Goal: Information Seeking & Learning: Check status

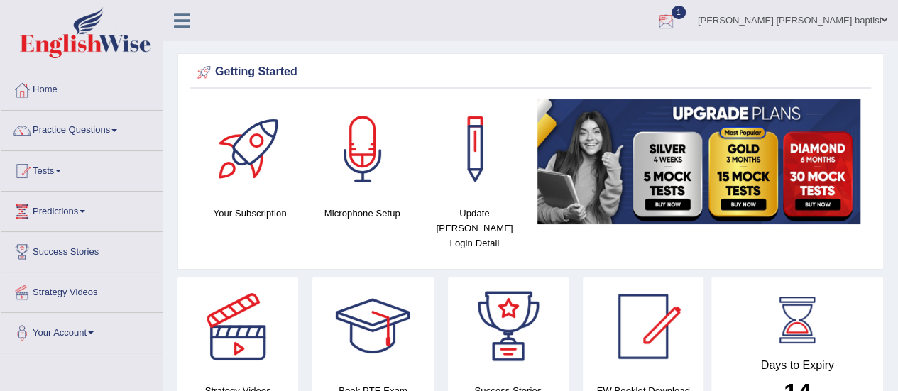
click at [677, 14] on div at bounding box center [665, 21] width 21 height 21
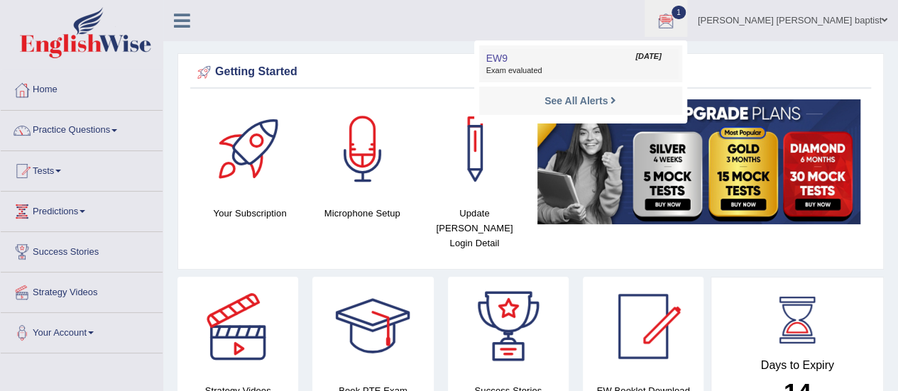
click at [633, 77] on link "EW9 [DATE] Exam evaluated" at bounding box center [581, 64] width 196 height 30
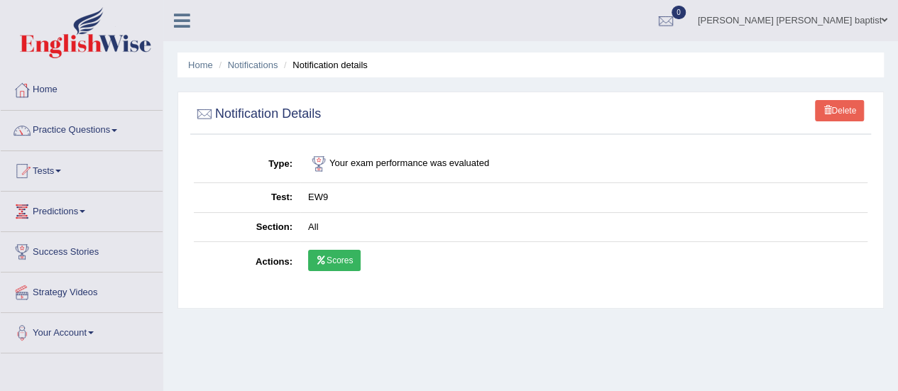
click at [341, 255] on link "Scores" at bounding box center [334, 260] width 53 height 21
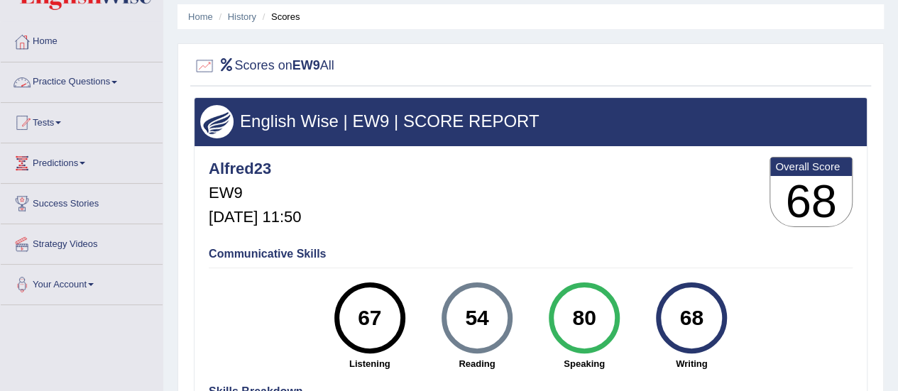
scroll to position [71, 0]
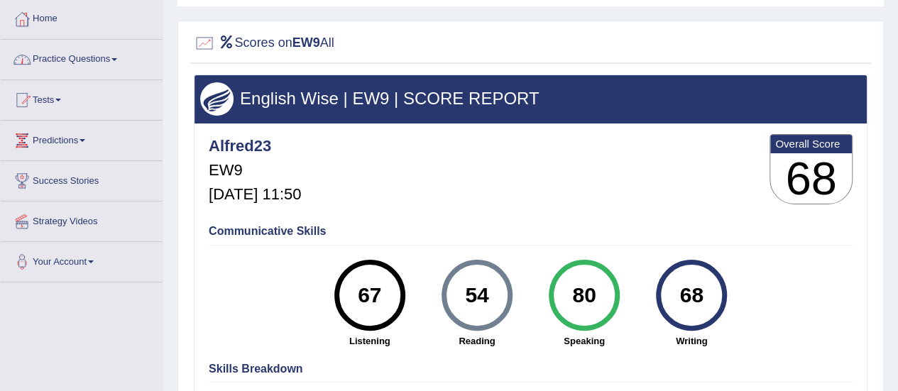
click at [121, 62] on link "Practice Questions" at bounding box center [82, 58] width 162 height 36
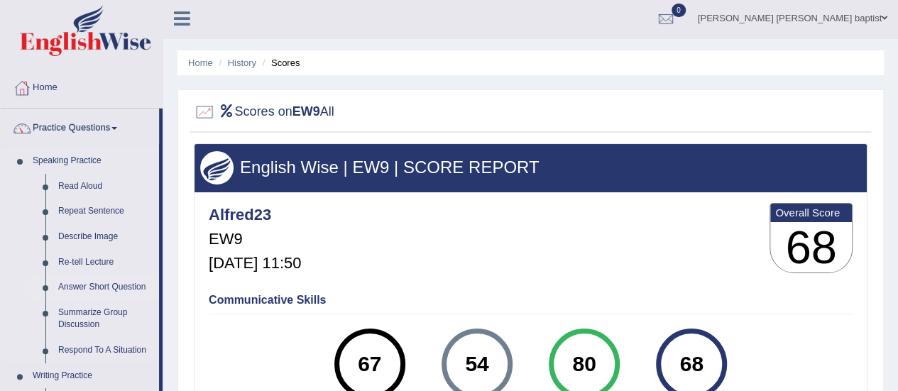
scroll to position [0, 0]
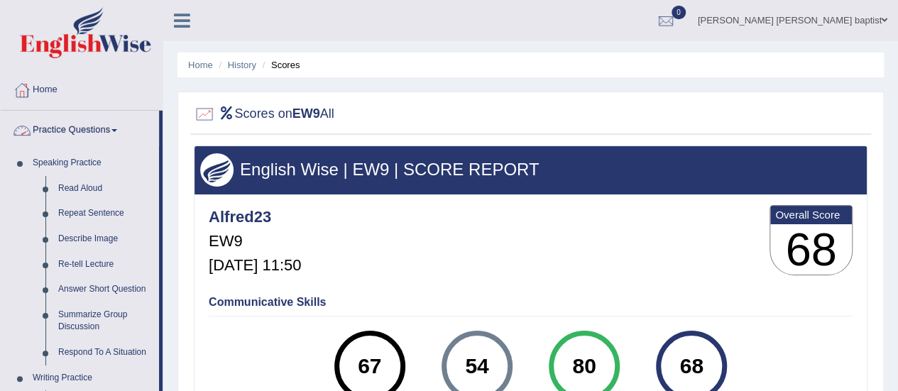
click at [116, 132] on link "Practice Questions" at bounding box center [80, 129] width 158 height 36
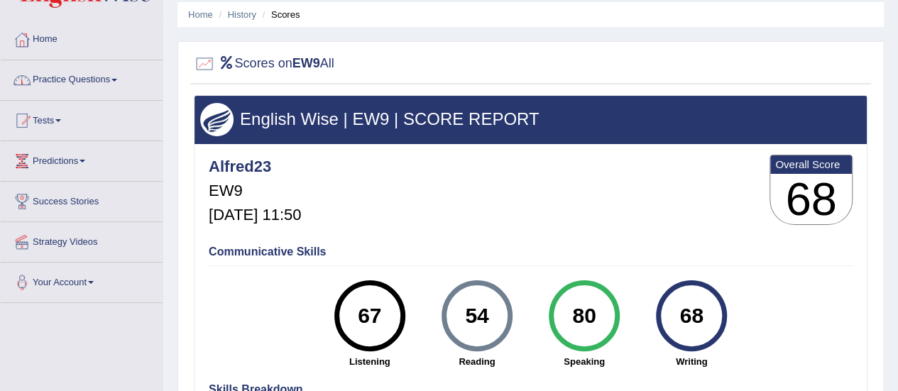
scroll to position [71, 0]
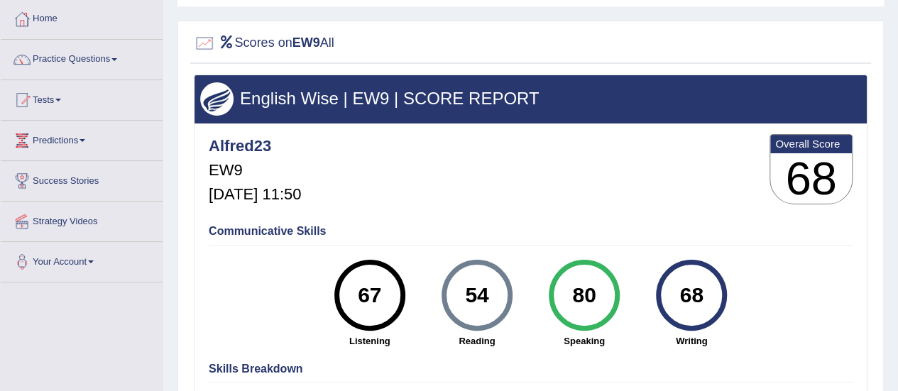
click at [58, 102] on link "Tests" at bounding box center [82, 98] width 162 height 36
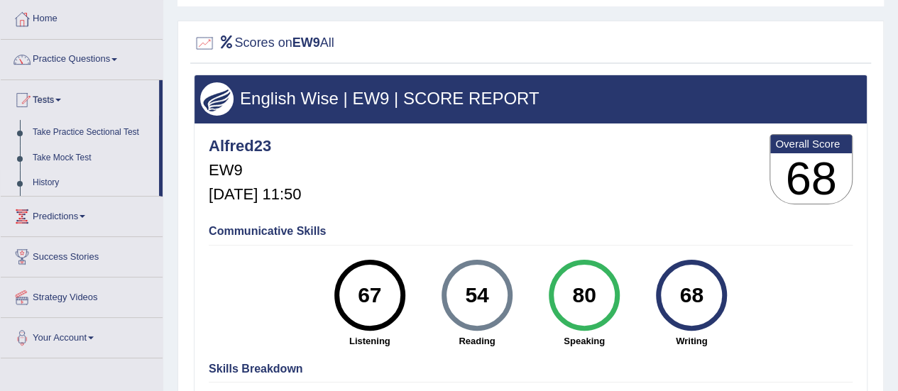
click at [47, 178] on link "History" at bounding box center [92, 183] width 133 height 26
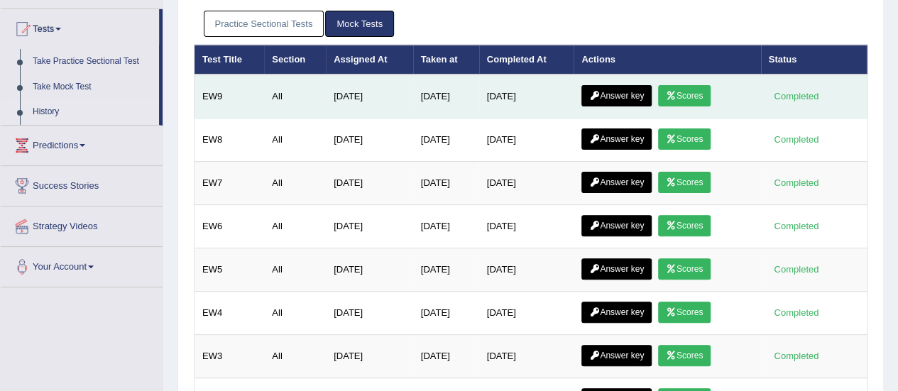
scroll to position [142, 0]
click at [613, 99] on link "Answer key" at bounding box center [617, 95] width 70 height 21
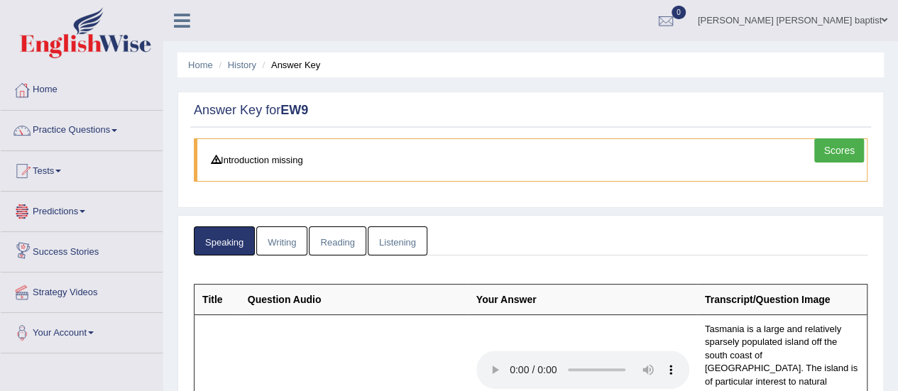
drag, startPoint x: 285, startPoint y: 232, endPoint x: 310, endPoint y: 224, distance: 25.6
click at [287, 232] on link "Writing" at bounding box center [281, 241] width 51 height 29
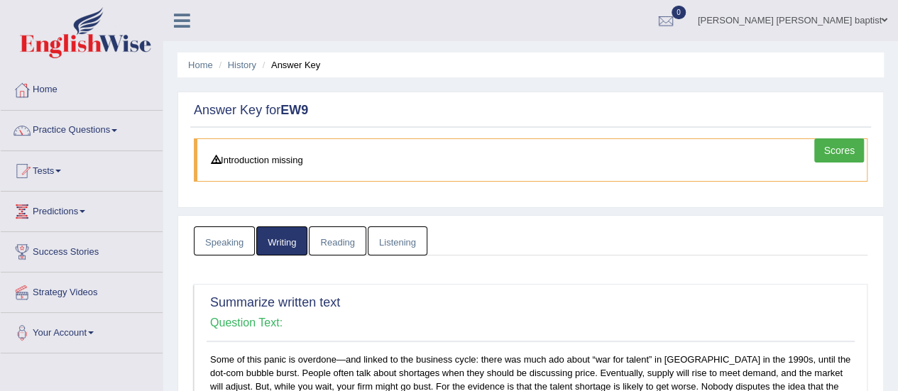
click at [349, 241] on link "Reading" at bounding box center [337, 241] width 57 height 29
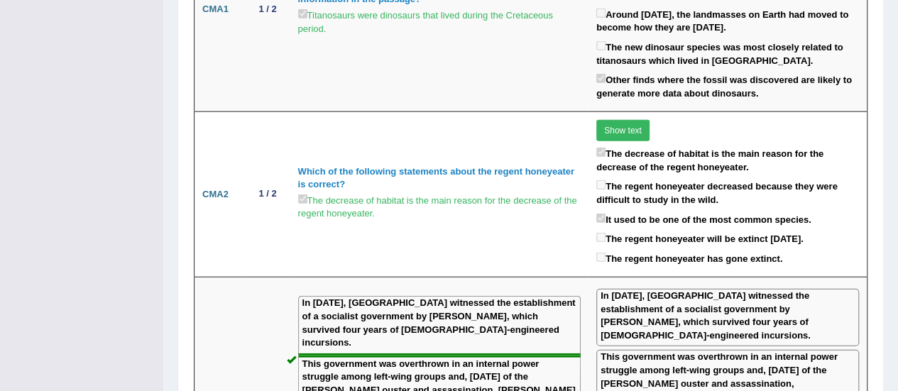
scroll to position [1575, 0]
